Goal: Information Seeking & Learning: Learn about a topic

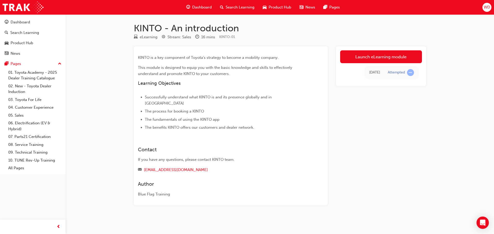
click at [192, 7] on div "Dashboard" at bounding box center [199, 7] width 34 height 11
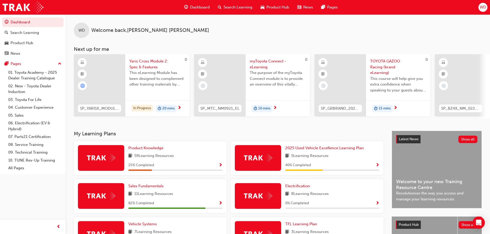
click at [193, 7] on span "Dashboard" at bounding box center [200, 7] width 20 height 6
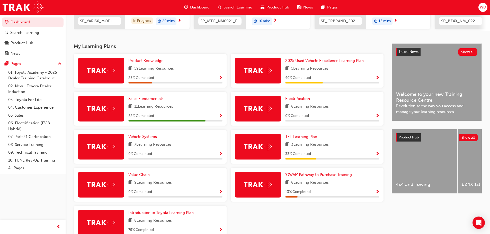
scroll to position [103, 0]
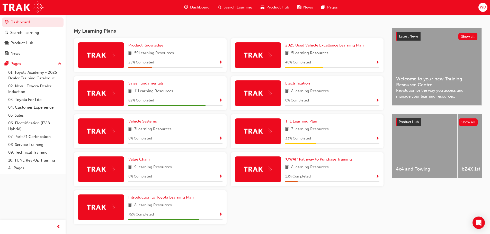
click at [327, 162] on span "'OWAF' Pathway to Purchase Training" at bounding box center [318, 159] width 67 height 5
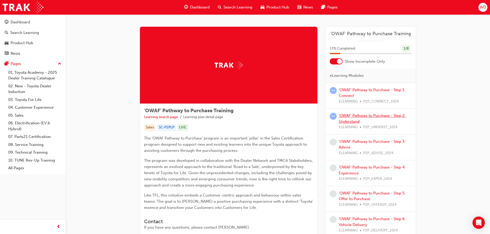
click at [361, 115] on link "'OWAF' Pathway to Purchase - Step 2: Understand" at bounding box center [372, 118] width 67 height 11
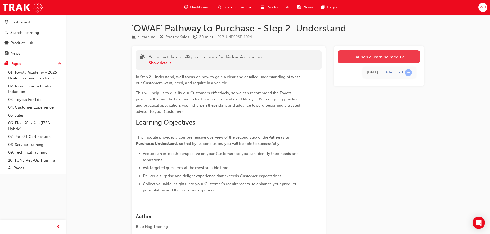
click at [361, 57] on link "Launch eLearning module" at bounding box center [379, 56] width 82 height 13
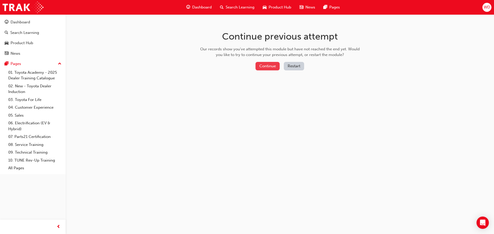
click at [259, 64] on button "Continue" at bounding box center [267, 66] width 24 height 8
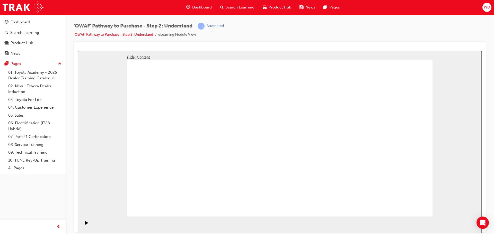
drag, startPoint x: 181, startPoint y: 73, endPoint x: 238, endPoint y: 92, distance: 60.5
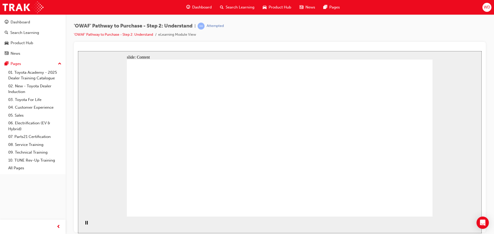
drag, startPoint x: 297, startPoint y: 166, endPoint x: 280, endPoint y: 166, distance: 16.7
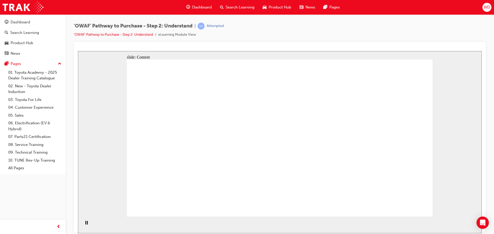
click at [87, 225] on rect "Pause (Ctrl+Alt+P)" at bounding box center [87, 223] width 1 height 4
